Goal: Task Accomplishment & Management: Manage account settings

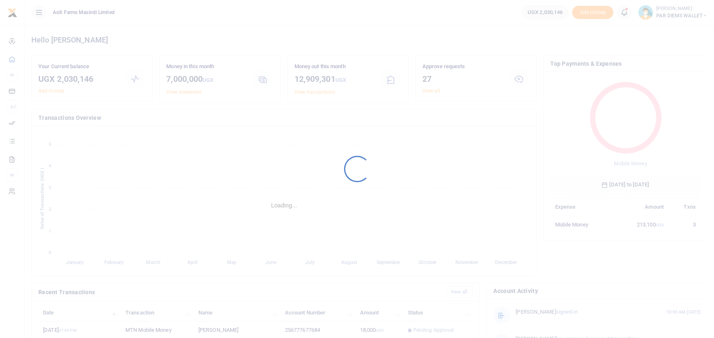
scroll to position [109, 144]
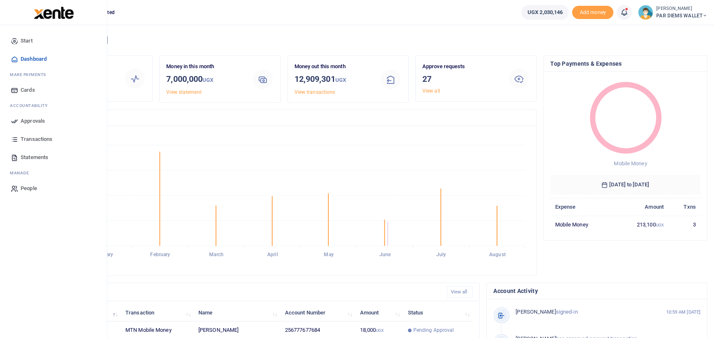
click at [32, 121] on span "Approvals" at bounding box center [33, 121] width 24 height 8
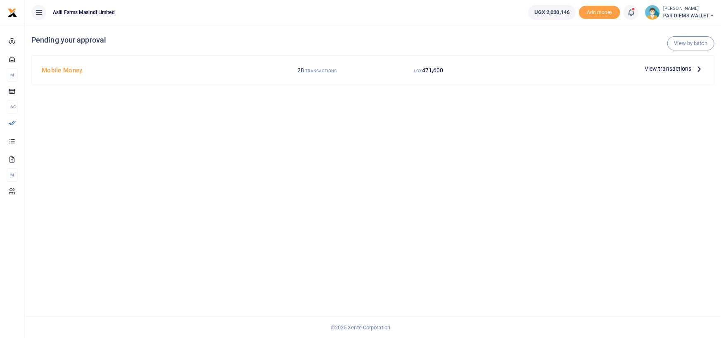
click at [700, 70] on icon at bounding box center [699, 68] width 9 height 9
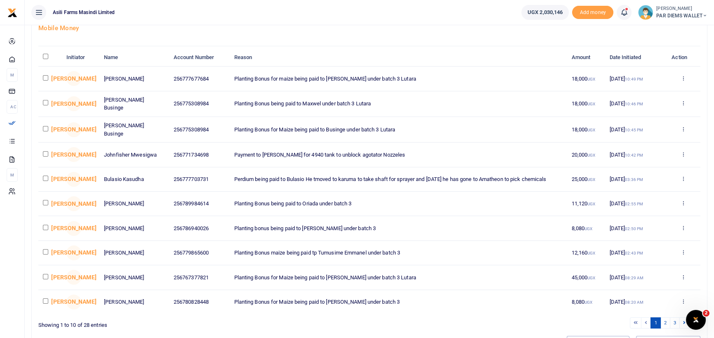
scroll to position [56, 0]
click at [43, 176] on input "checkbox" at bounding box center [45, 178] width 5 height 5
checkbox input "true"
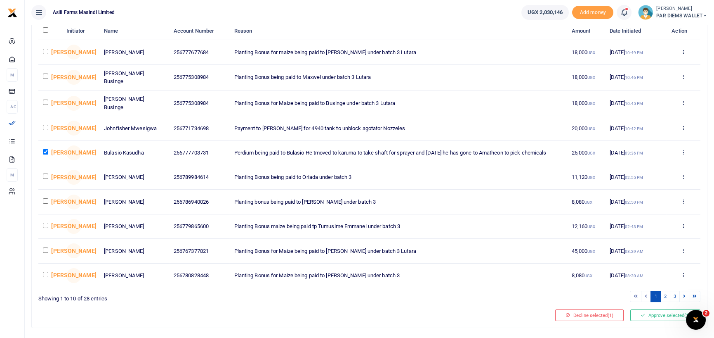
scroll to position [97, 0]
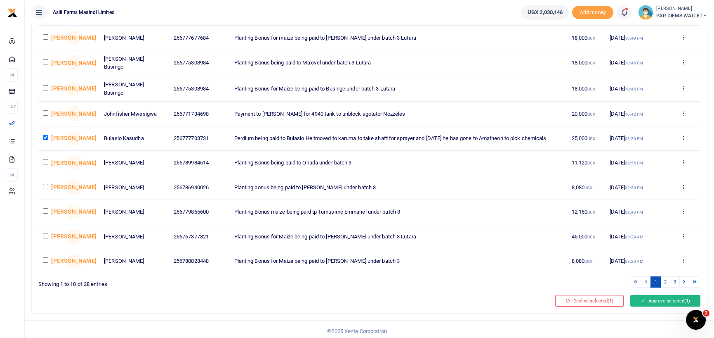
click at [659, 299] on button "Approve selected (1)" at bounding box center [666, 301] width 70 height 12
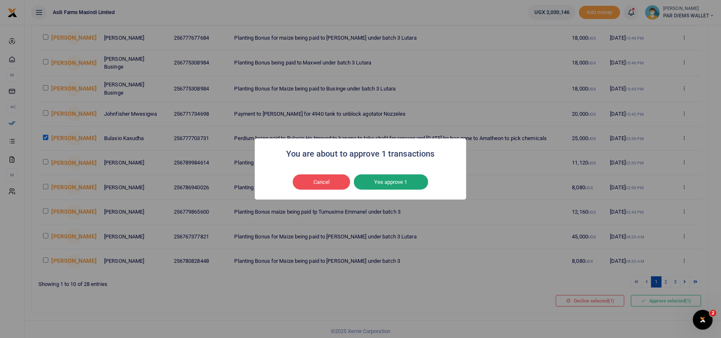
click at [384, 185] on button "Yes approve 1" at bounding box center [391, 182] width 74 height 16
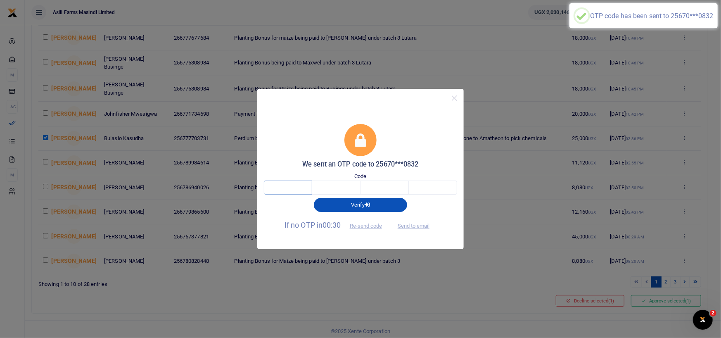
click at [284, 187] on input "text" at bounding box center [288, 187] width 48 height 14
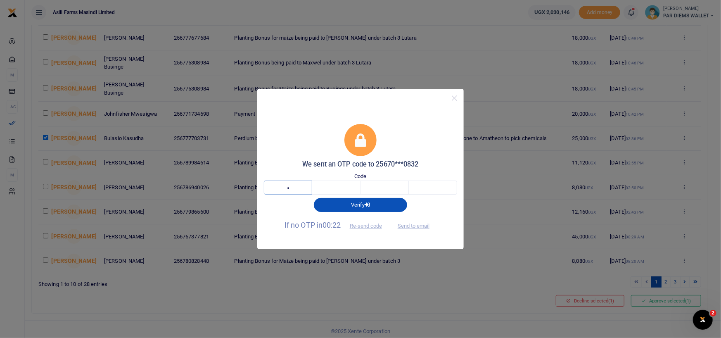
type input "1"
type input "2"
type input "6"
type input "3"
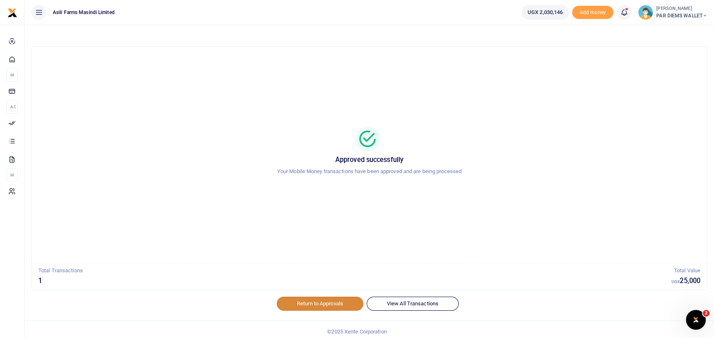
click at [333, 303] on link "Return to Approvals" at bounding box center [320, 303] width 87 height 14
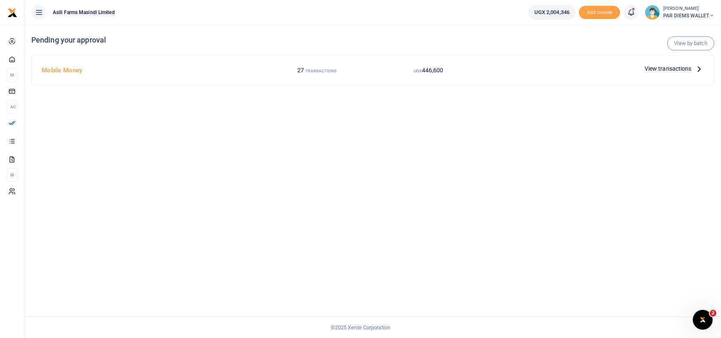
click at [698, 69] on icon at bounding box center [699, 68] width 9 height 9
